Goal: Transaction & Acquisition: Purchase product/service

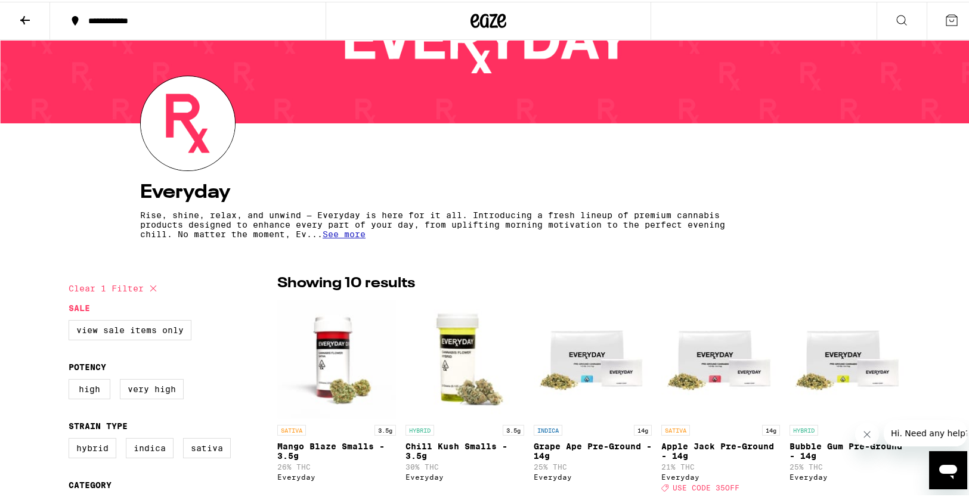
drag, startPoint x: 680, startPoint y: 303, endPoint x: 683, endPoint y: 339, distance: 35.9
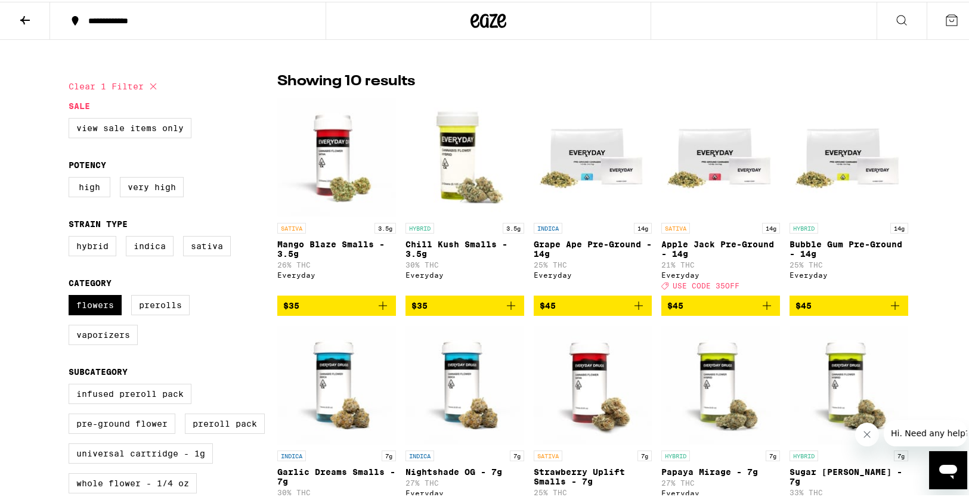
drag, startPoint x: 0, startPoint y: 299, endPoint x: 0, endPoint y: 327, distance: 28.0
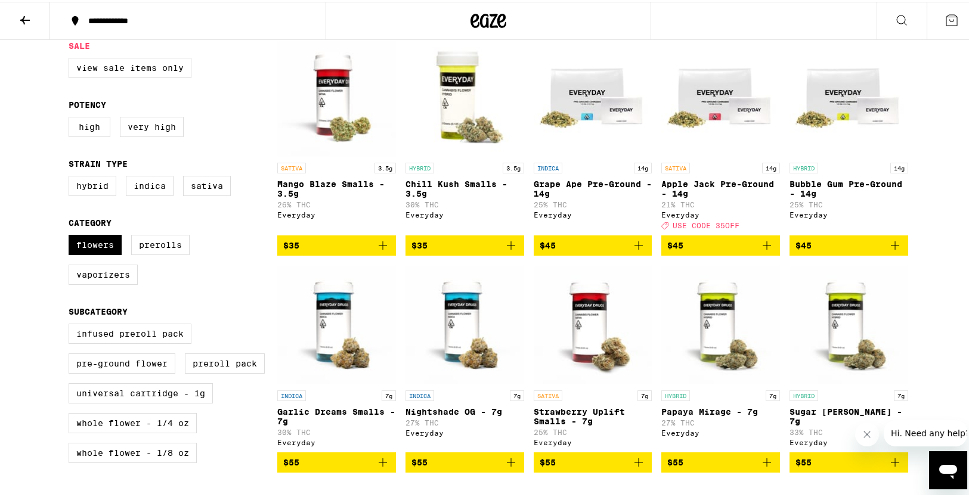
drag, startPoint x: 0, startPoint y: 260, endPoint x: 0, endPoint y: 295, distance: 35.2
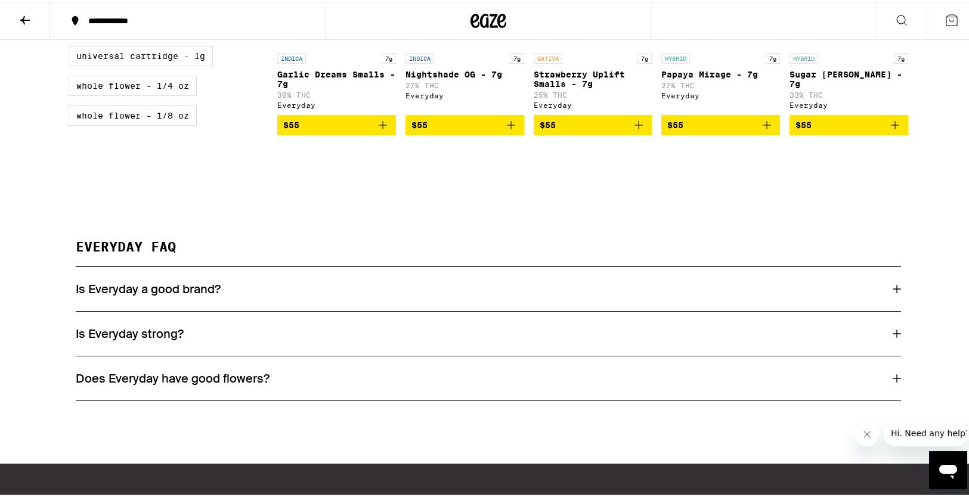
drag, startPoint x: 0, startPoint y: 295, endPoint x: 4, endPoint y: 348, distance: 53.2
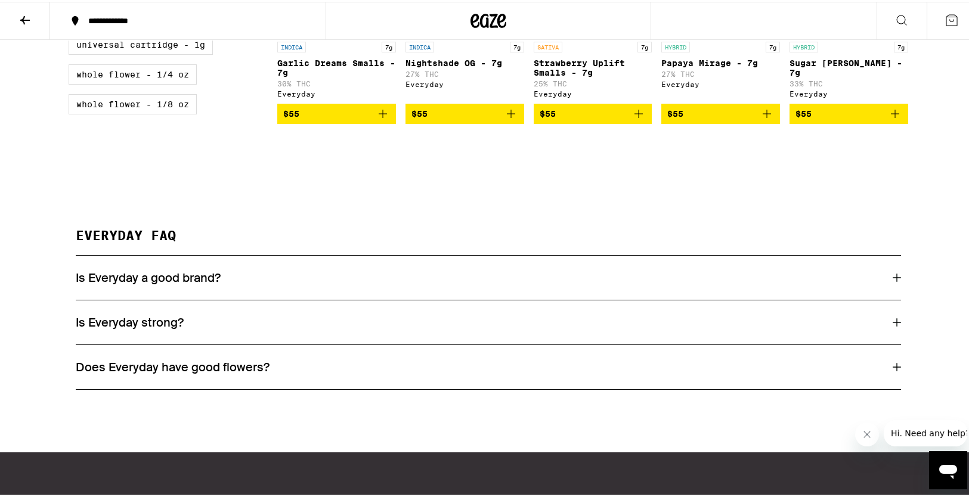
click at [83, 284] on h3 "Is Everyday a good brand?" at bounding box center [148, 275] width 145 height 15
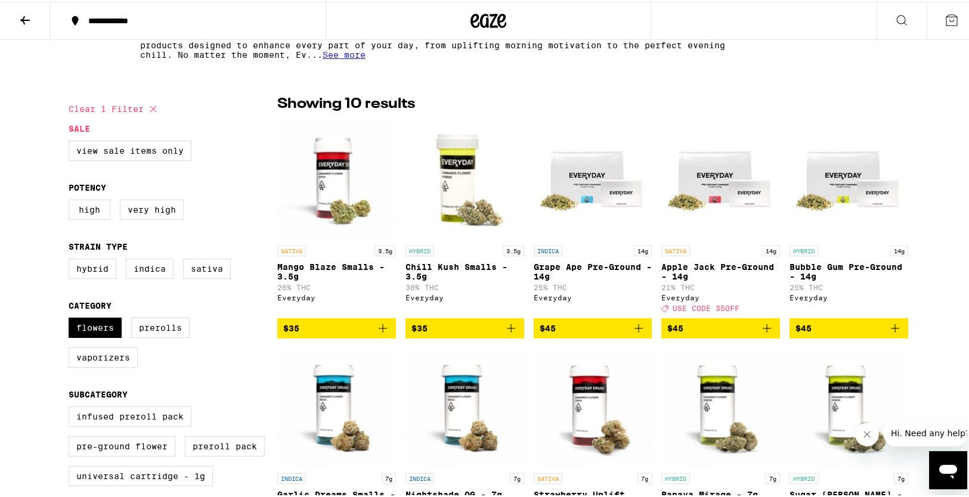
scroll to position [0, 0]
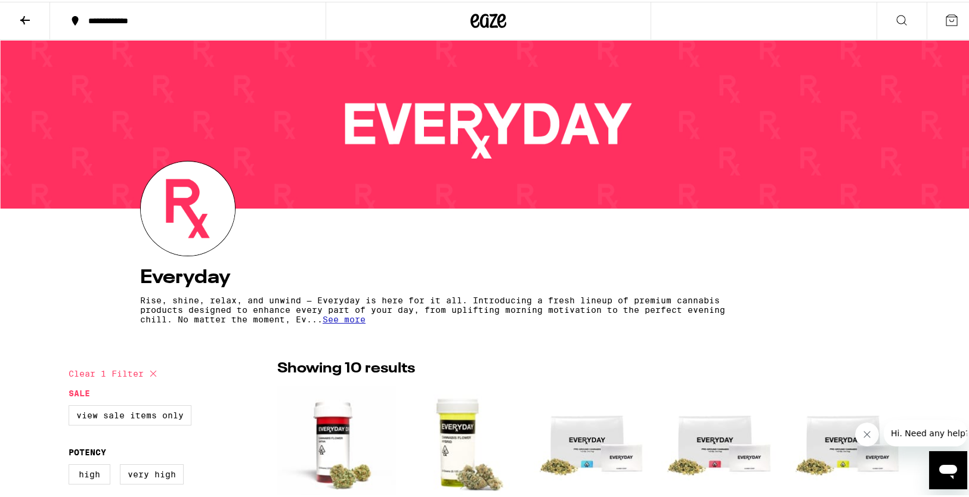
drag, startPoint x: 0, startPoint y: 264, endPoint x: 0, endPoint y: 104, distance: 159.8
click at [24, 14] on icon at bounding box center [25, 18] width 10 height 8
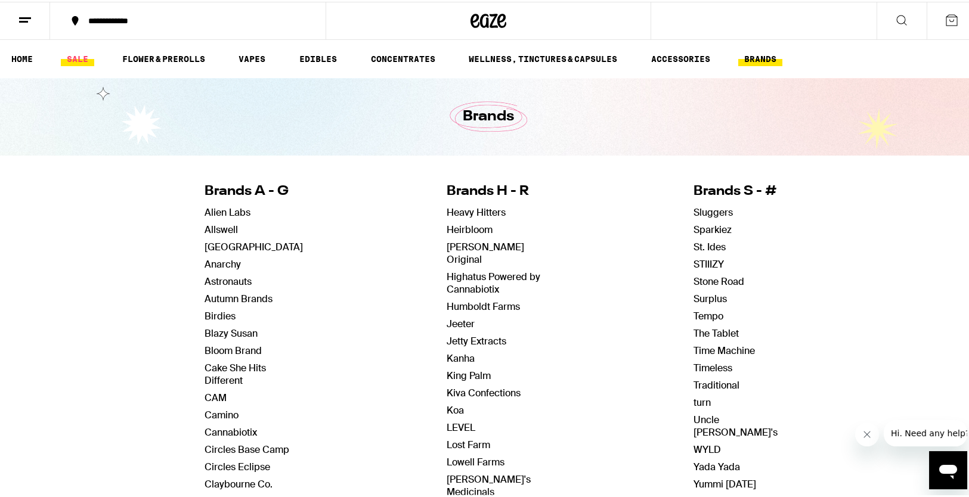
click at [83, 55] on link "SALE" at bounding box center [77, 57] width 33 height 14
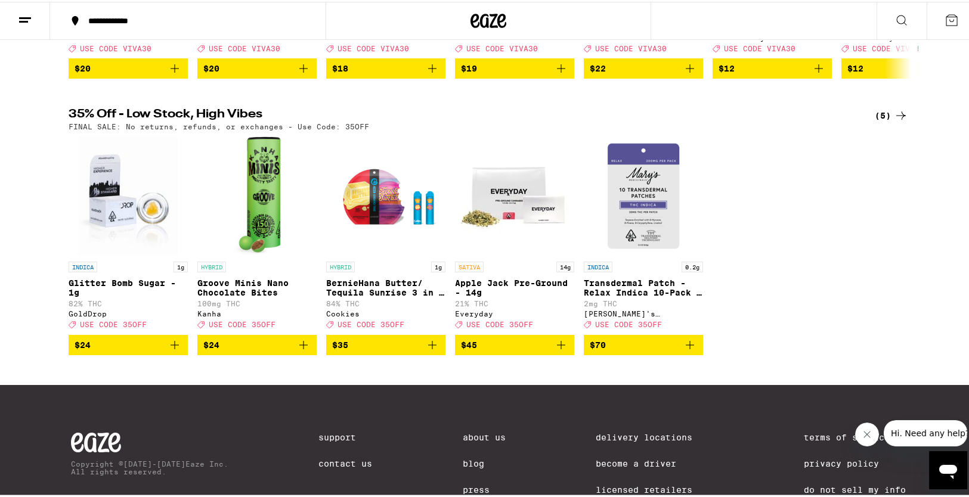
drag, startPoint x: 0, startPoint y: 339, endPoint x: 0, endPoint y: 387, distance: 48.3
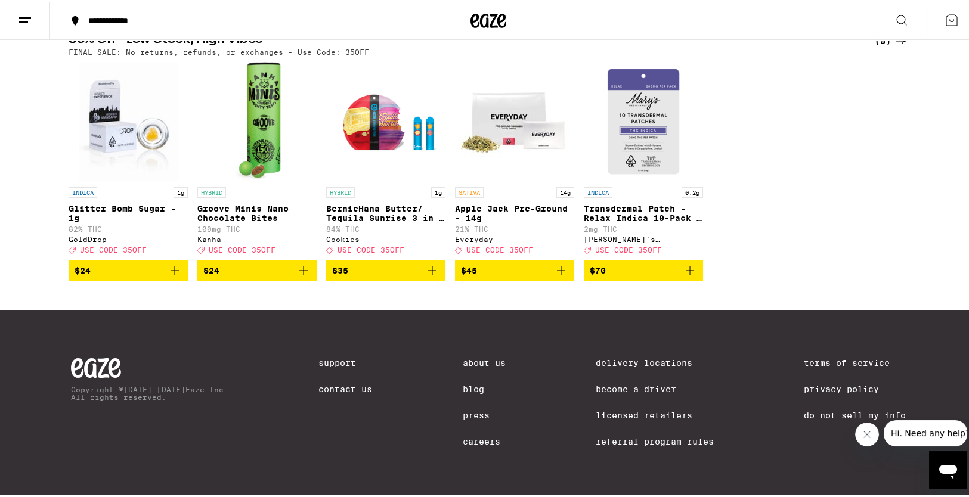
scroll to position [432, 0]
drag, startPoint x: 0, startPoint y: 362, endPoint x: 0, endPoint y: 410, distance: 48.3
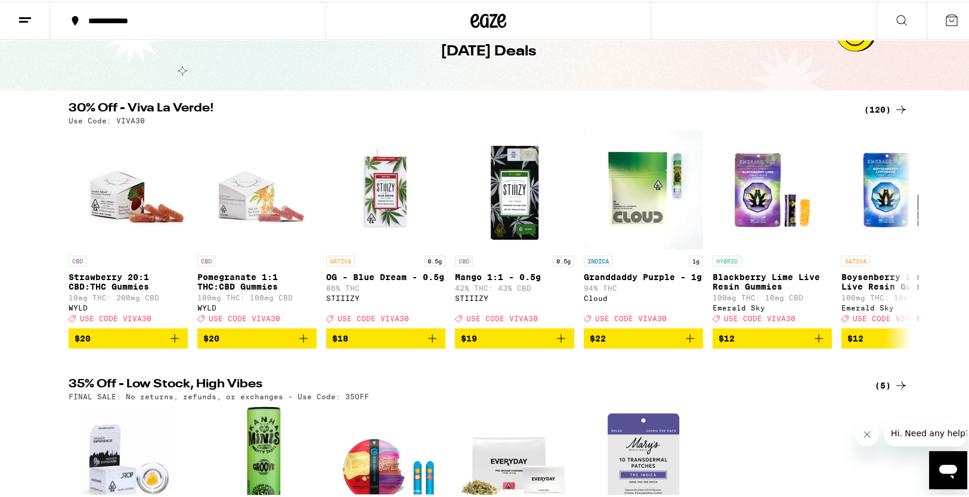
drag, startPoint x: 0, startPoint y: 410, endPoint x: 0, endPoint y: 347, distance: 63.2
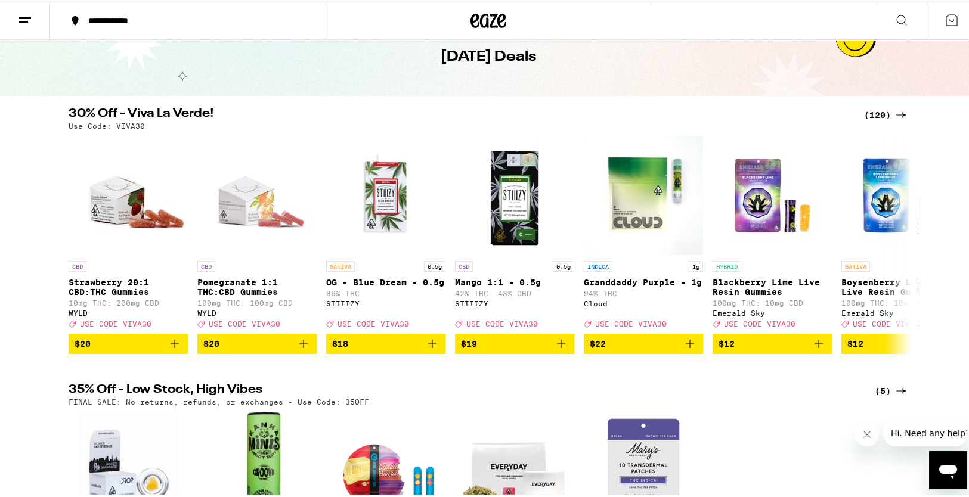
click at [875, 114] on div "(120)" at bounding box center [886, 113] width 44 height 14
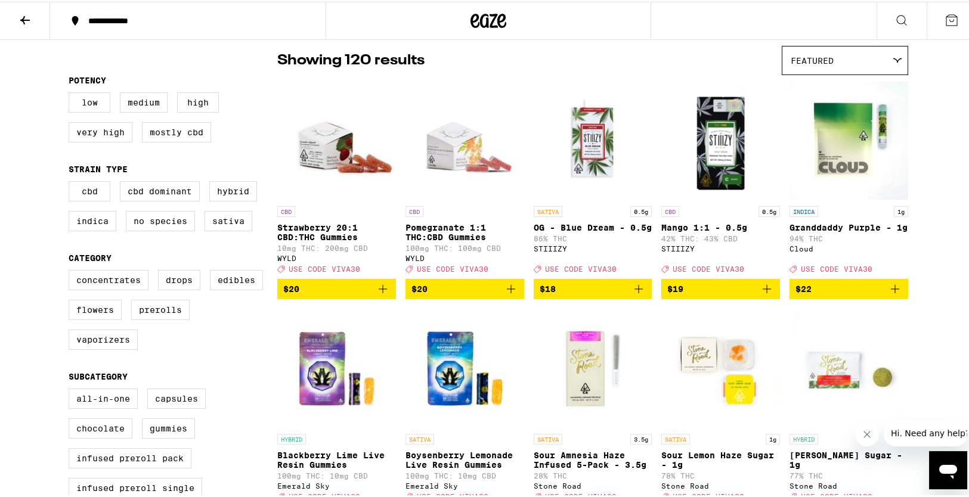
scroll to position [83, 0]
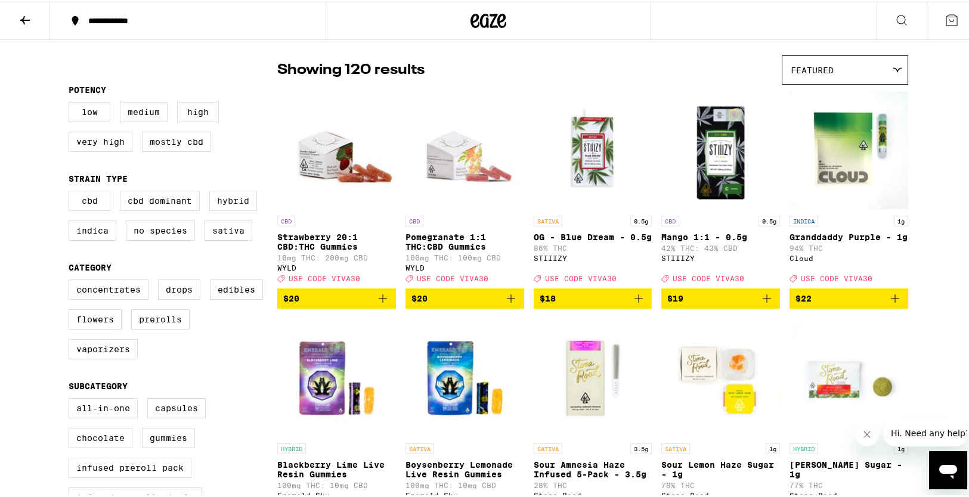
click at [215, 206] on label "Hybrid" at bounding box center [233, 199] width 48 height 20
click at [72, 191] on input "Hybrid" at bounding box center [71, 191] width 1 height 1
checkbox input "true"
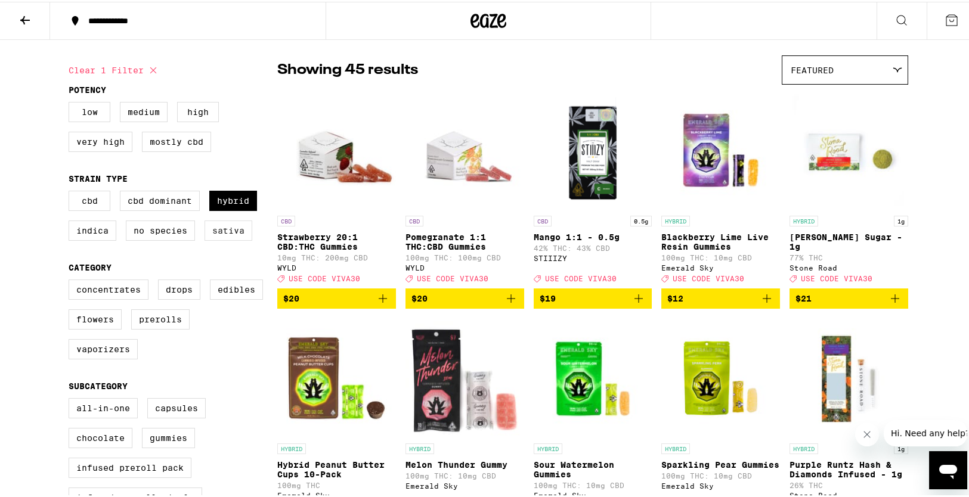
click at [213, 234] on label "Sativa" at bounding box center [228, 229] width 48 height 20
click at [72, 191] on input "Sativa" at bounding box center [71, 191] width 1 height 1
checkbox input "true"
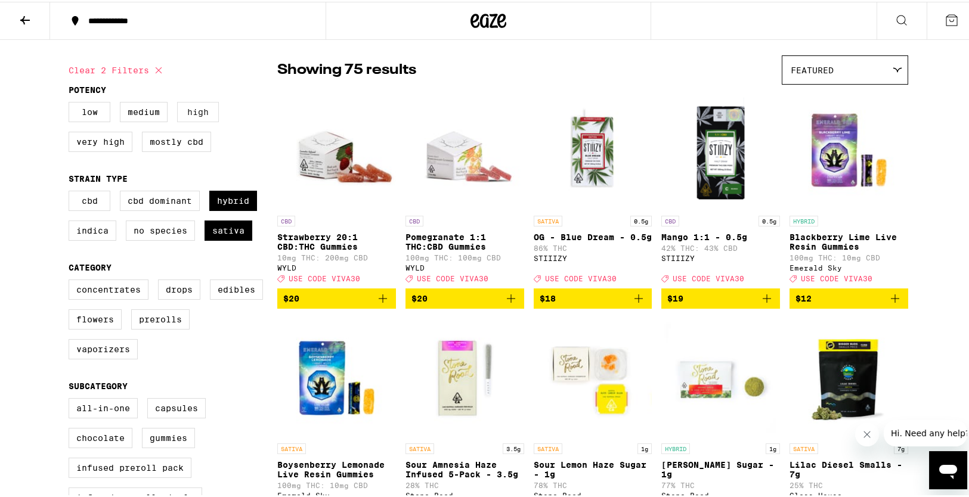
click at [184, 108] on label "High" at bounding box center [198, 110] width 42 height 20
click at [72, 103] on input "High" at bounding box center [71, 102] width 1 height 1
checkbox input "true"
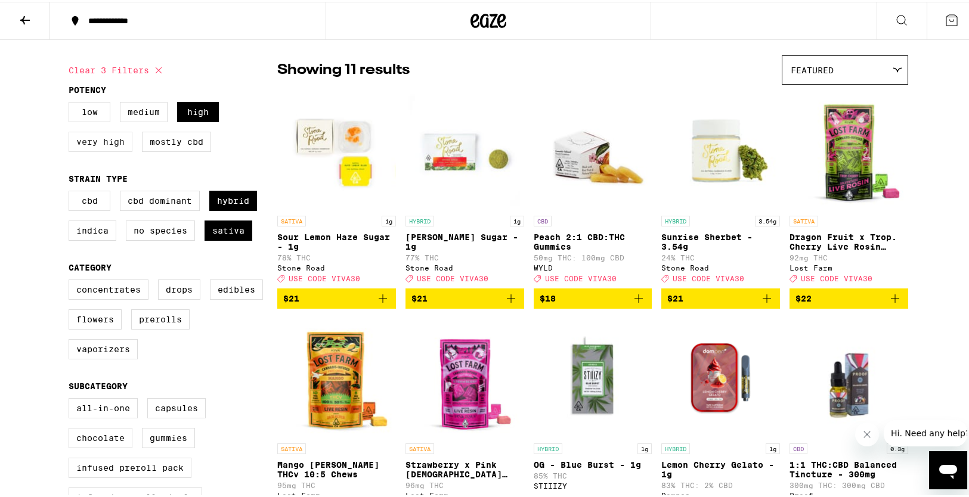
click at [95, 141] on label "Very High" at bounding box center [101, 140] width 64 height 20
click at [72, 103] on input "Very High" at bounding box center [71, 102] width 1 height 1
checkbox input "true"
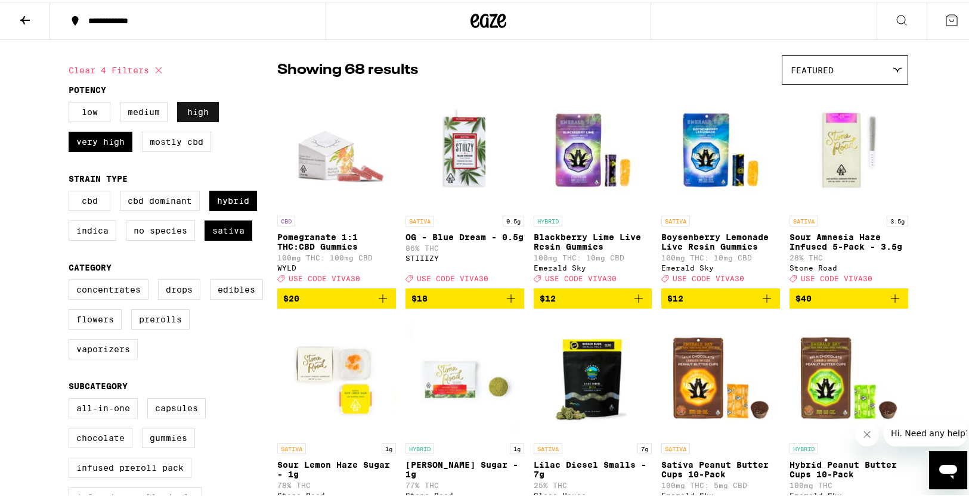
click at [195, 110] on label "High" at bounding box center [198, 110] width 42 height 20
click at [72, 103] on input "High" at bounding box center [71, 102] width 1 height 1
checkbox input "false"
